Goal: Information Seeking & Learning: Learn about a topic

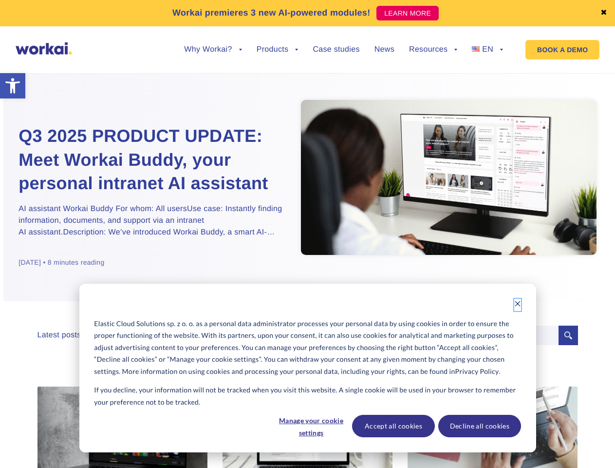
click at [518, 305] on icon "Dismiss cookie banner" at bounding box center [518, 303] width 7 height 7
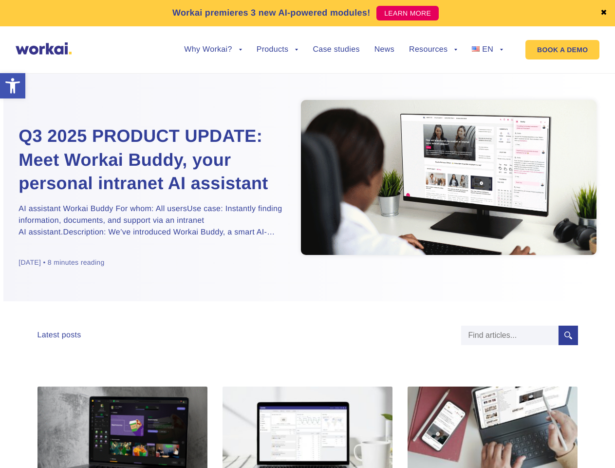
click at [311, 426] on img at bounding box center [308, 438] width 171 height 105
click at [480, 426] on img at bounding box center [493, 438] width 171 height 105
click at [604, 13] on link "✖" at bounding box center [604, 13] width 7 height 8
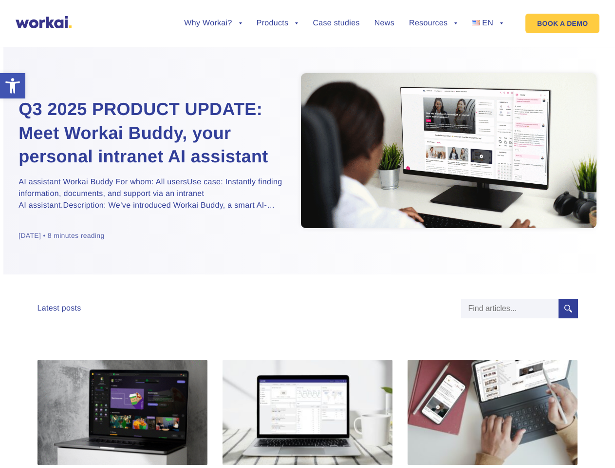
click at [213, 57] on div "Q3 2025 PRODUCT UPDATE: Meet Workai Buddy, your personal intranet AI assistant …" at bounding box center [308, 154] width 578 height 240
click at [213, 50] on div "Q3 2025 PRODUCT UPDATE: Meet Workai Buddy, your personal intranet AI assistant …" at bounding box center [308, 154] width 578 height 240
click at [278, 57] on div "Q3 2025 PRODUCT UPDATE: Meet Workai Buddy, your personal intranet AI assistant …" at bounding box center [308, 154] width 578 height 240
click at [433, 57] on div "Q3 2025 PRODUCT UPDATE: Meet Workai Buddy, your personal intranet AI assistant …" at bounding box center [308, 154] width 578 height 240
click at [433, 50] on div "Q3 2025 PRODUCT UPDATE: Meet Workai Buddy, your personal intranet AI assistant …" at bounding box center [308, 154] width 578 height 240
